Goal: Book appointment/travel/reservation

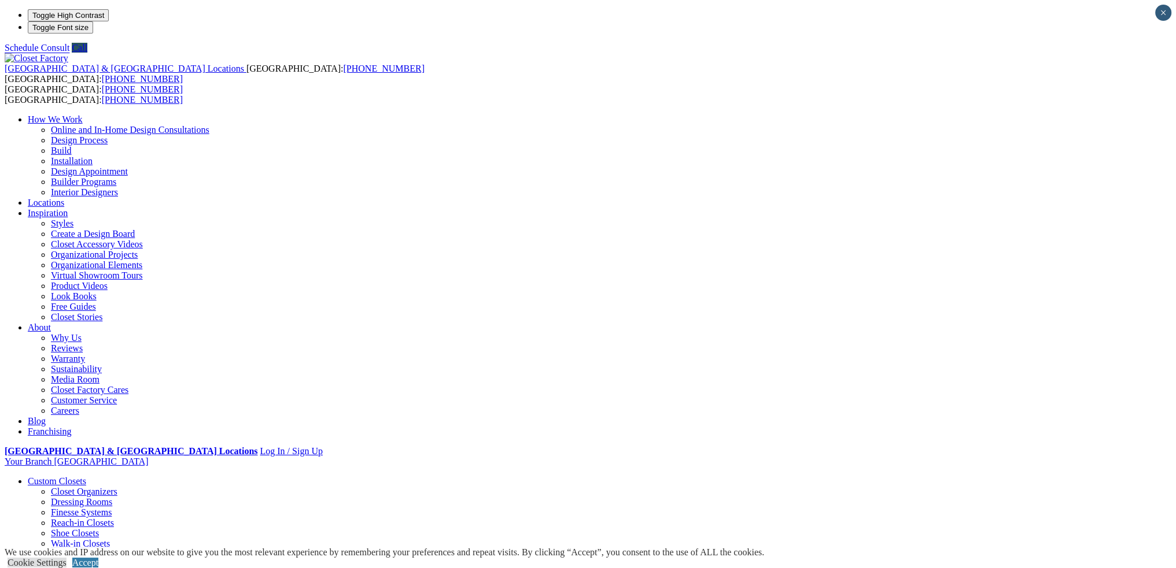
click at [110, 539] on link "Walk-in Closets" at bounding box center [80, 544] width 59 height 10
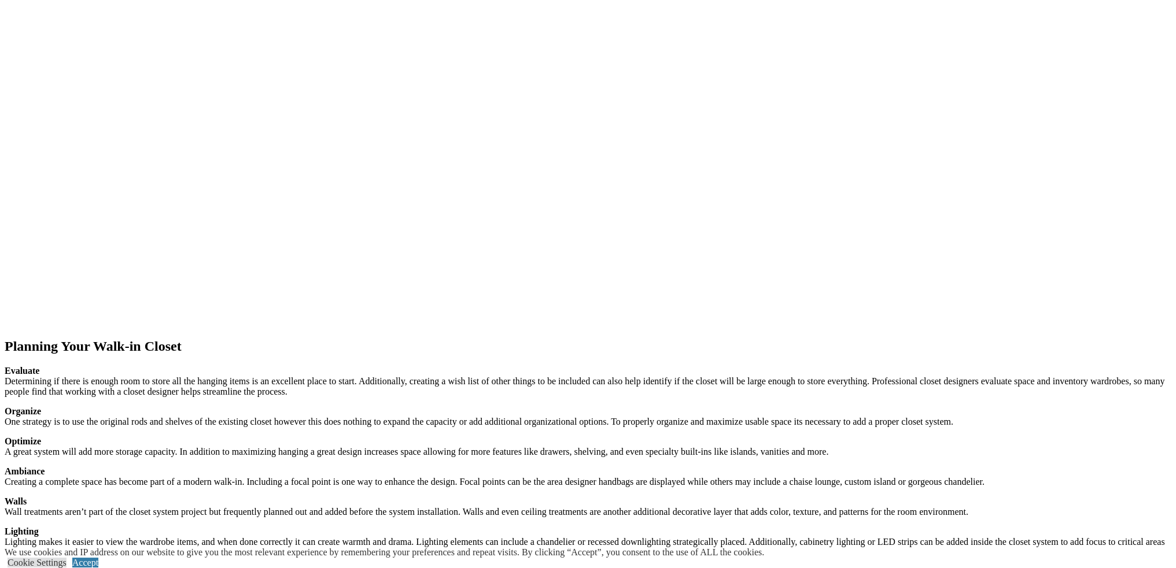
scroll to position [1735, 0]
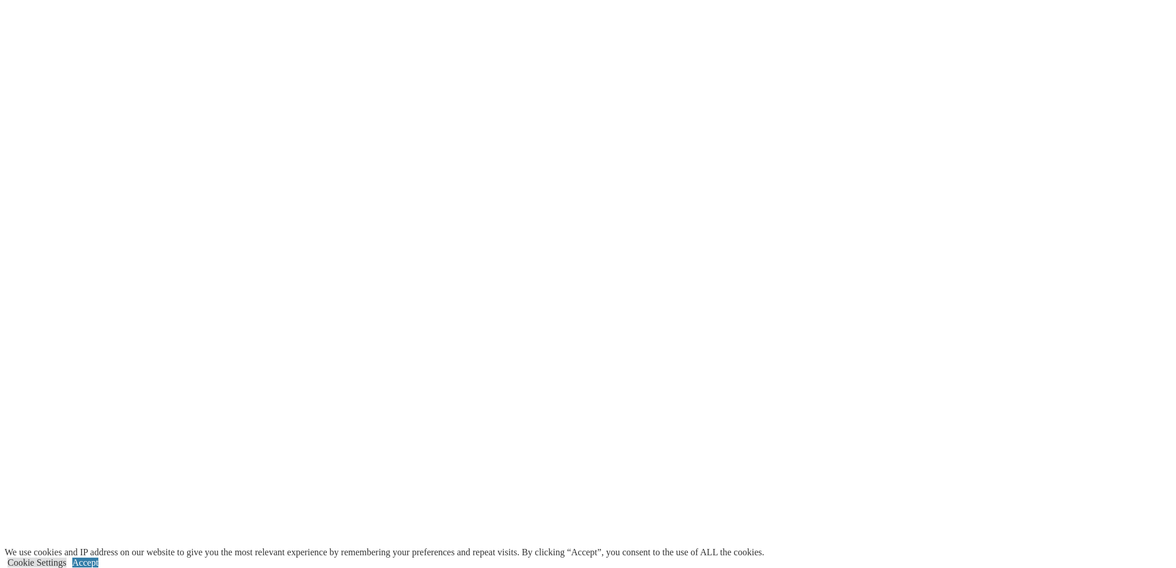
scroll to position [2082, 0]
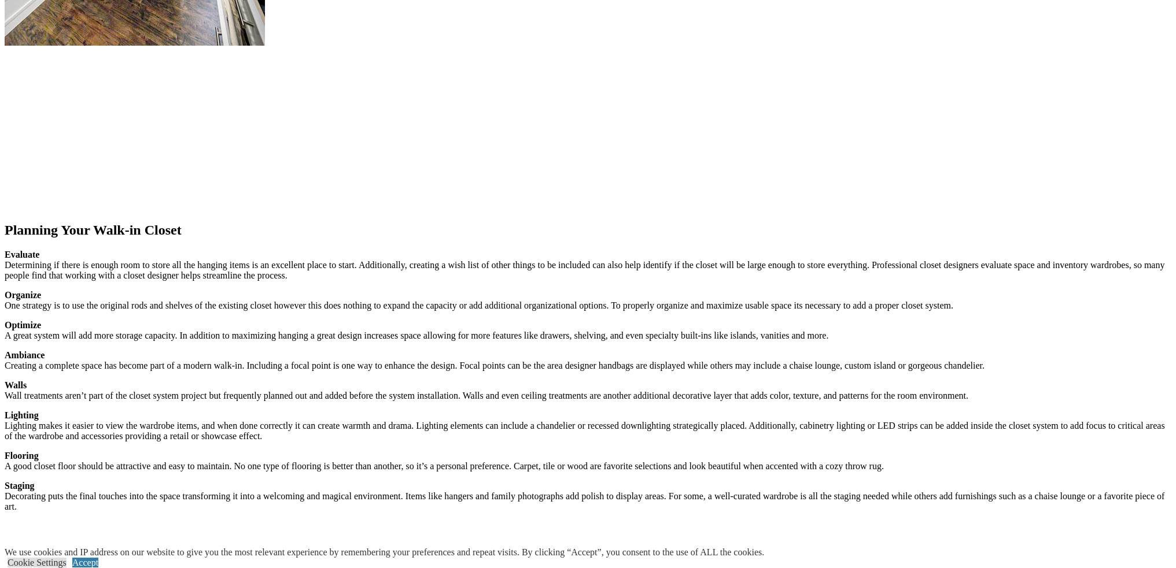
scroll to position [1099, 0]
